Goal: Task Accomplishment & Management: Manage account settings

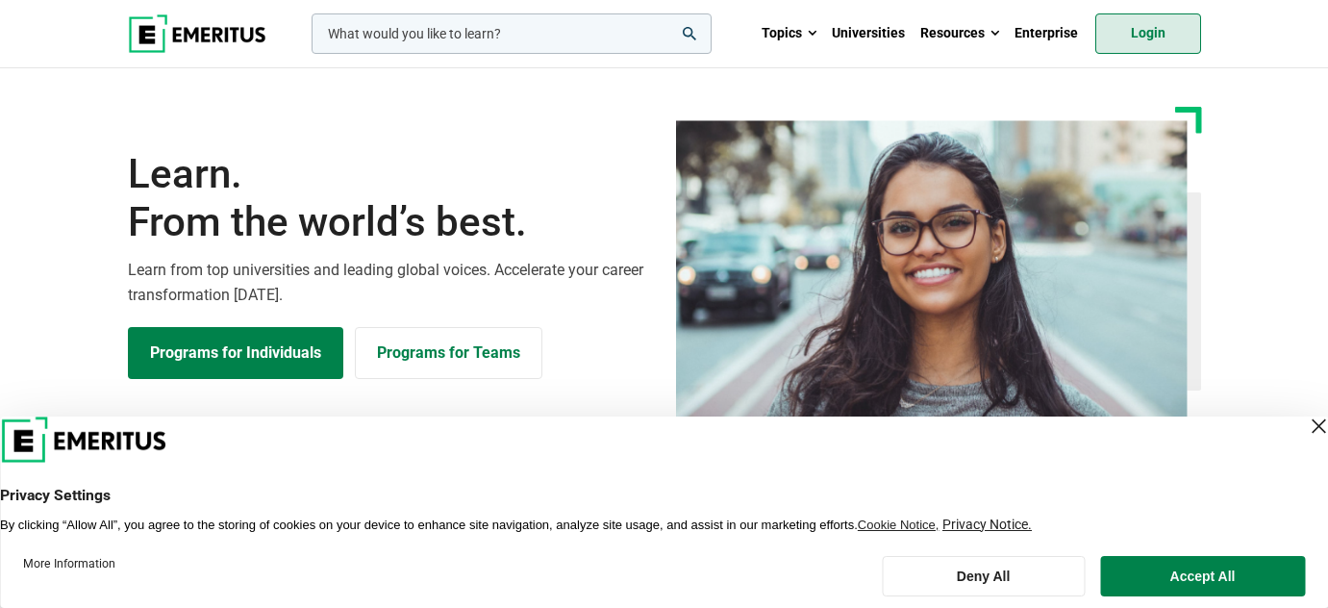
click at [1145, 27] on link "Login" at bounding box center [1148, 33] width 106 height 40
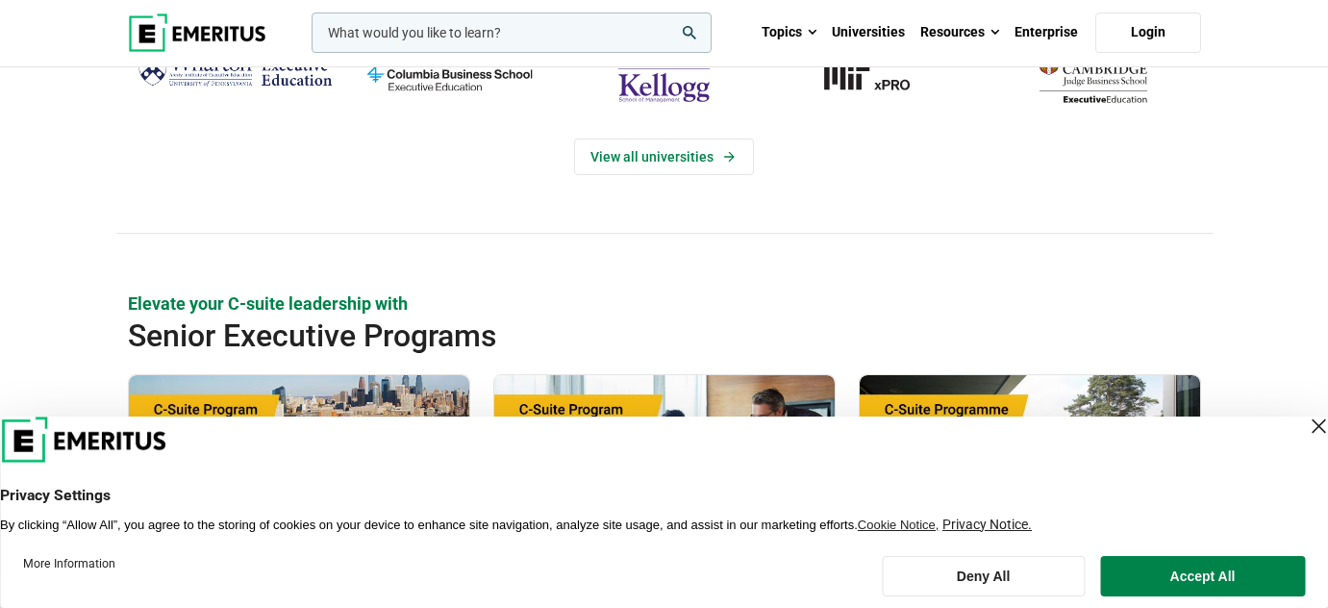
click at [1305, 426] on div "Close Layer" at bounding box center [1318, 426] width 27 height 27
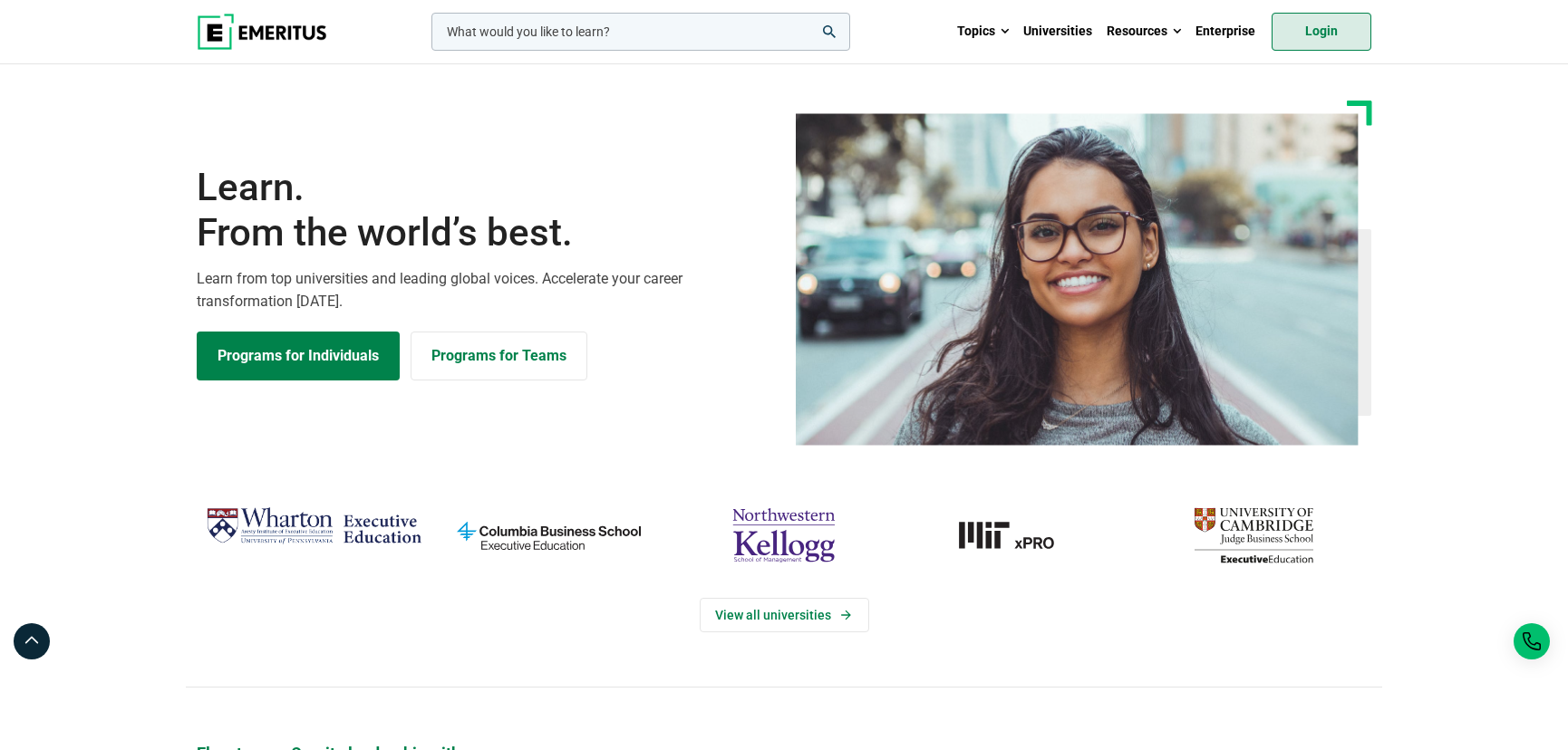
click at [1318, 22] on link "Login" at bounding box center [1321, 31] width 100 height 38
click at [1314, 36] on link "Login" at bounding box center [1321, 31] width 100 height 38
click at [1325, 27] on link "Login" at bounding box center [1321, 31] width 100 height 38
